Goal: Information Seeking & Learning: Understand process/instructions

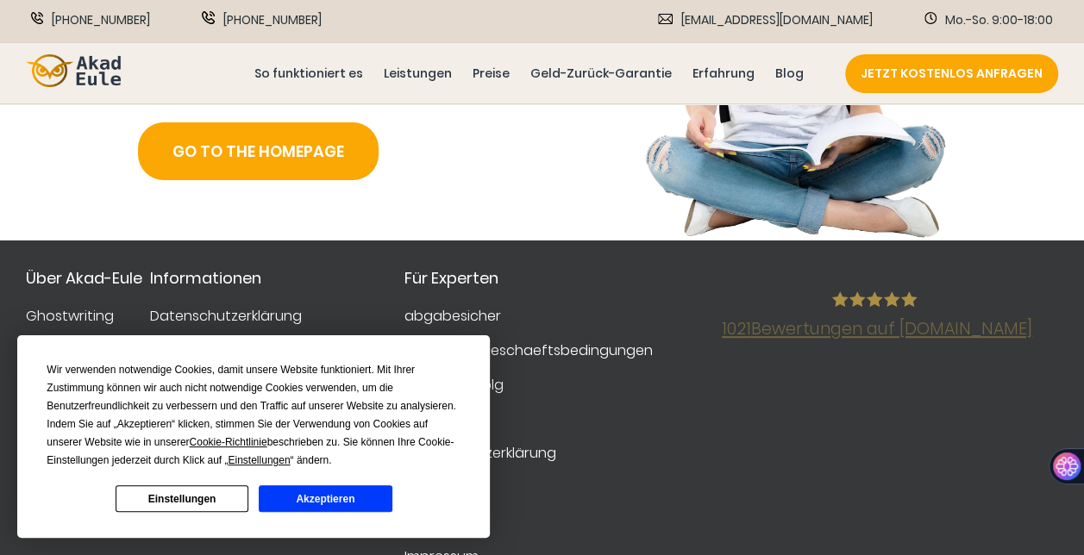
click at [285, 497] on button "Akzeptieren" at bounding box center [325, 498] width 133 height 27
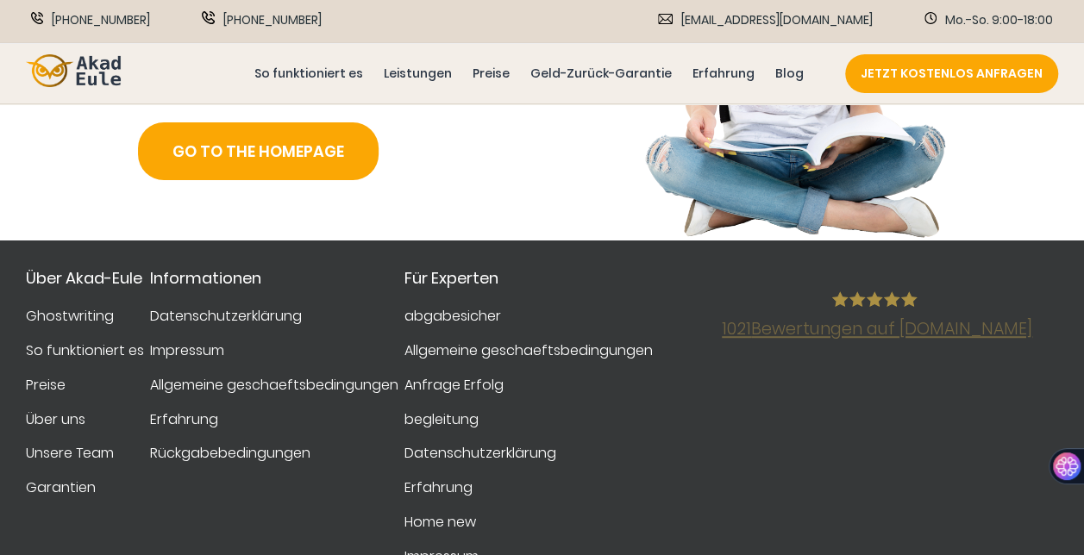
click at [69, 83] on img at bounding box center [73, 71] width 95 height 34
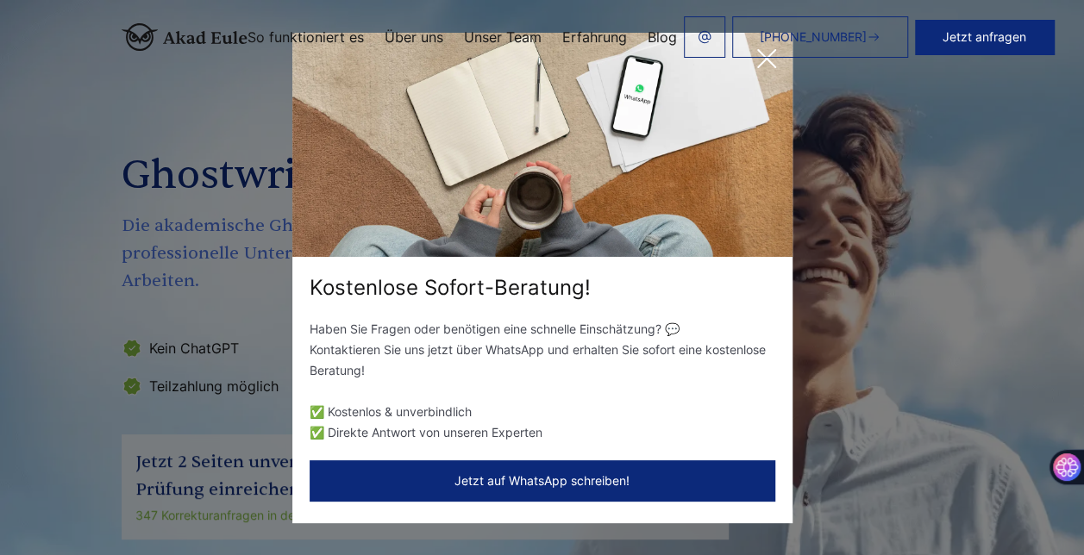
click at [895, 90] on div "Kostenlose Sofort-Beratung! Haben Sie Fragen oder benötigen eine schnelle Einsc…" at bounding box center [542, 277] width 1084 height 555
click at [923, 131] on div "Kostenlose Sofort-Beratung! Haben Sie Fragen oder benötigen eine schnelle Einsc…" at bounding box center [542, 277] width 1084 height 555
click at [204, 56] on nav "+49 441 93168044 Jetzt anfragen So funktioniert es Über uns" at bounding box center [542, 36] width 841 height 41
click at [946, 31] on button "Jetzt anfragen" at bounding box center [984, 37] width 139 height 34
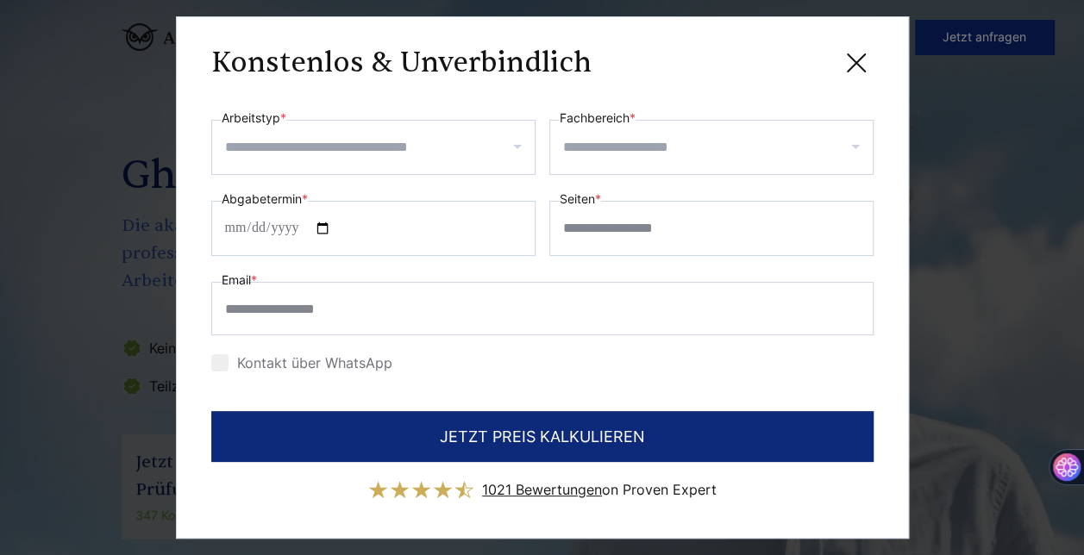
click at [977, 255] on div "**********" at bounding box center [542, 277] width 1084 height 555
click at [853, 60] on icon at bounding box center [855, 62] width 17 height 17
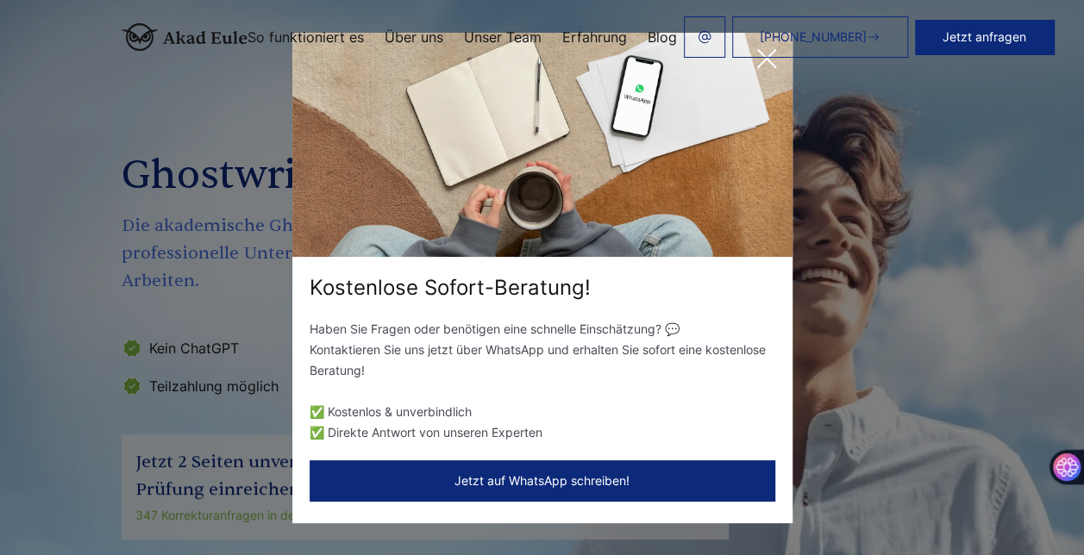
click at [768, 75] on icon at bounding box center [766, 58] width 34 height 34
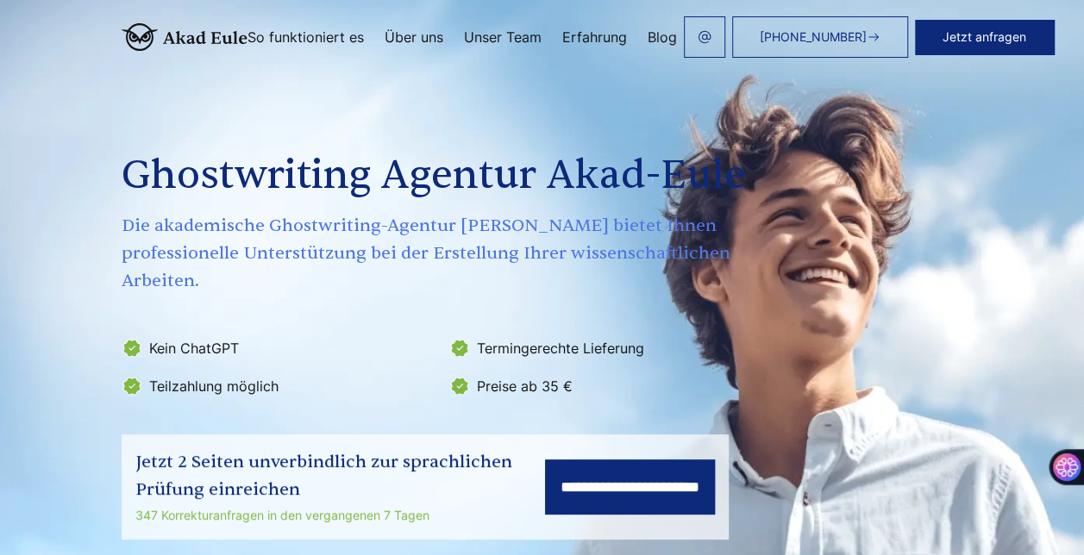
click at [276, 36] on link "So funktioniert es" at bounding box center [305, 37] width 116 height 14
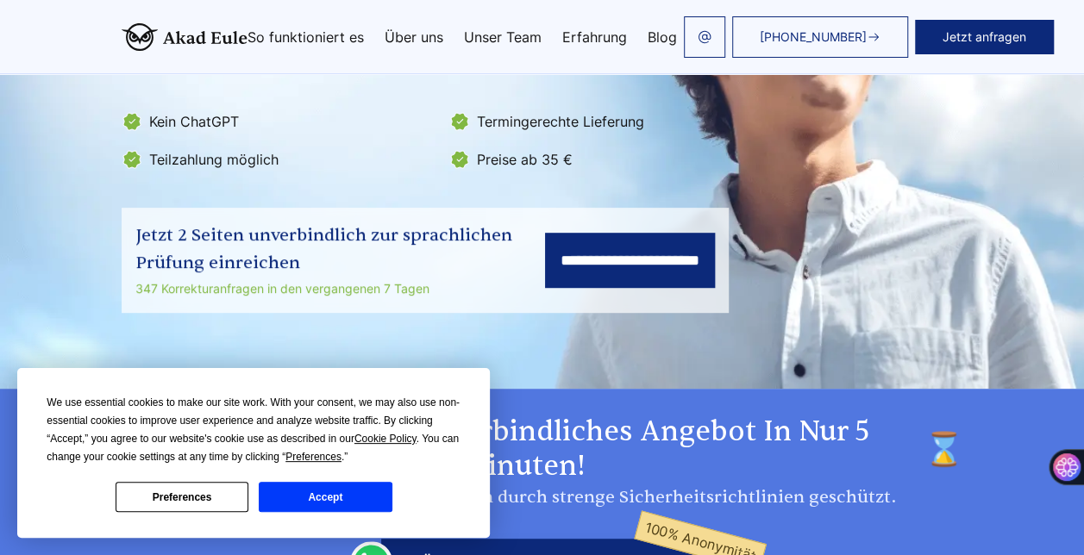
scroll to position [228, 0]
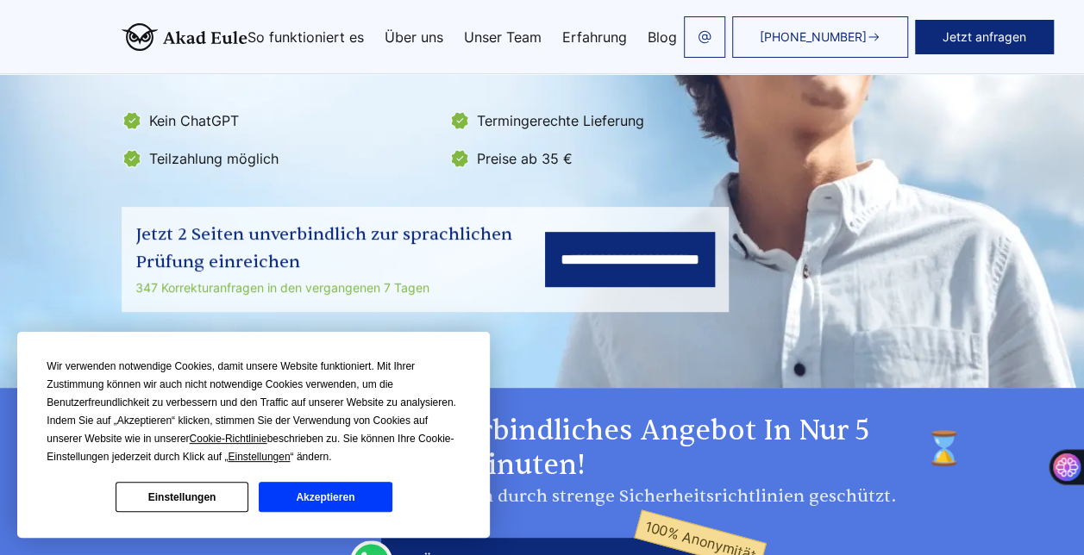
click at [303, 491] on button "Akzeptieren" at bounding box center [325, 497] width 133 height 30
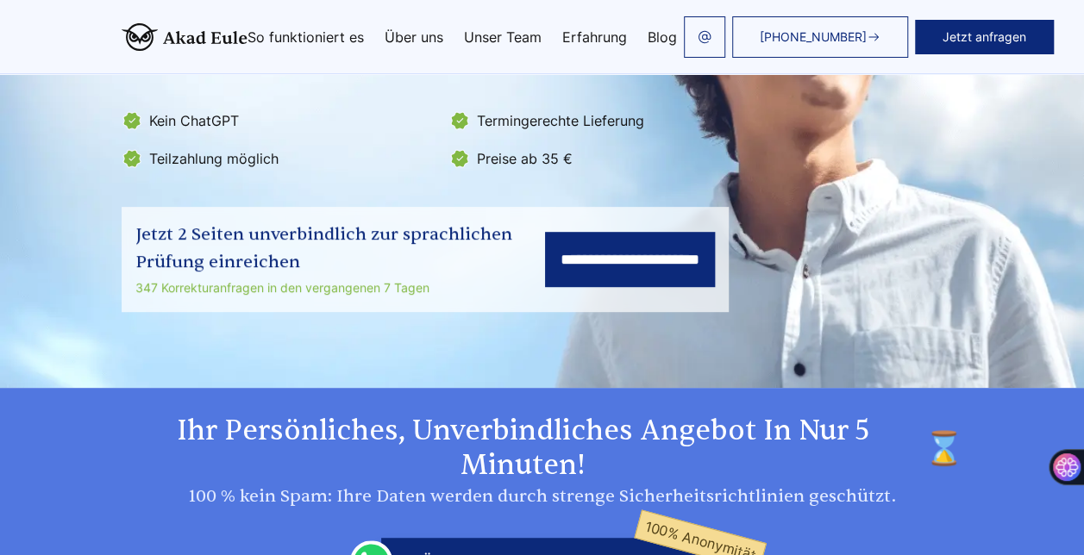
click at [555, 245] on input "**********" at bounding box center [630, 259] width 170 height 55
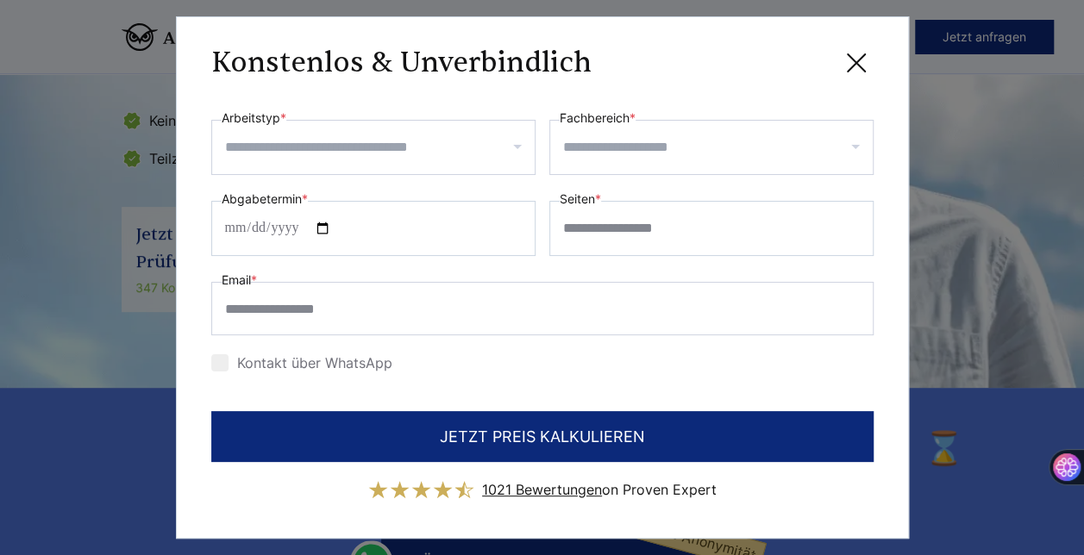
click at [856, 53] on icon at bounding box center [856, 63] width 34 height 34
